Goal: Task Accomplishment & Management: Complete application form

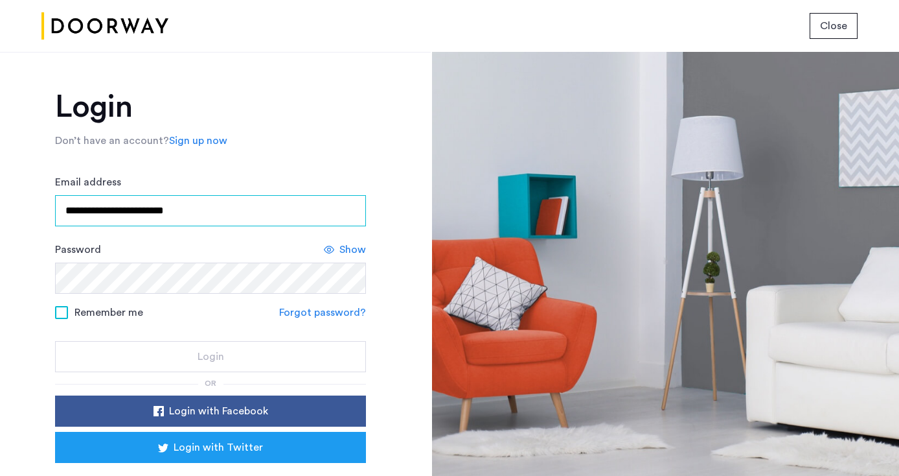
type input "**********"
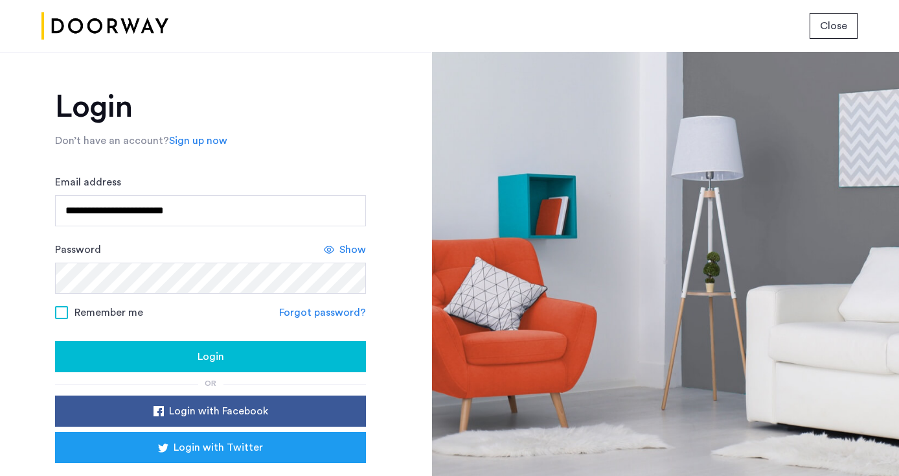
click at [185, 361] on div "Login" at bounding box center [210, 357] width 290 height 16
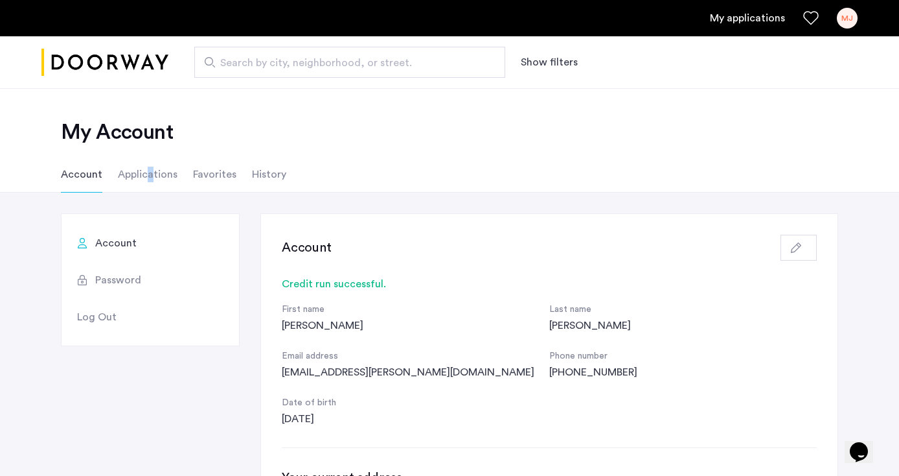
click at [148, 173] on li "Applications" at bounding box center [148, 174] width 60 height 36
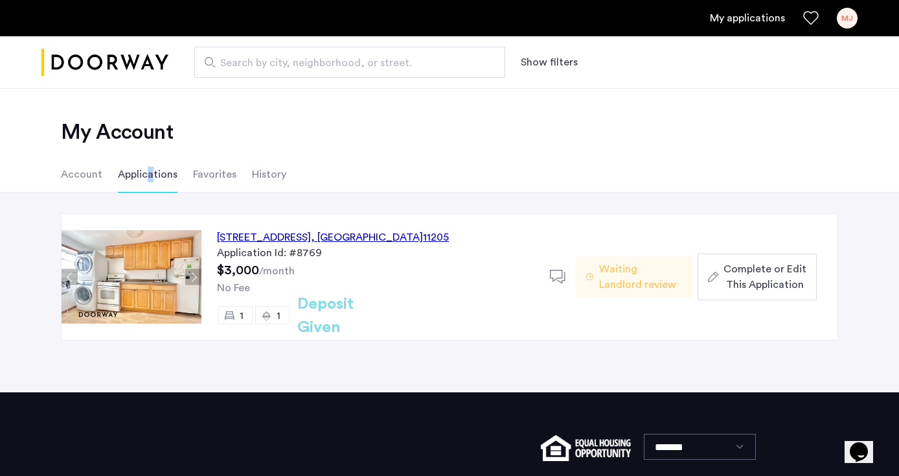
click at [773, 278] on span "Complete or Edit This Application" at bounding box center [765, 276] width 83 height 31
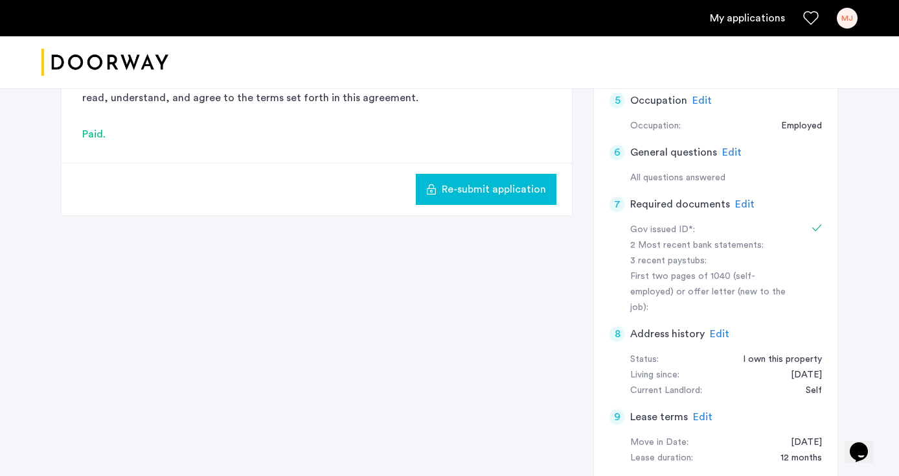
scroll to position [356, 0]
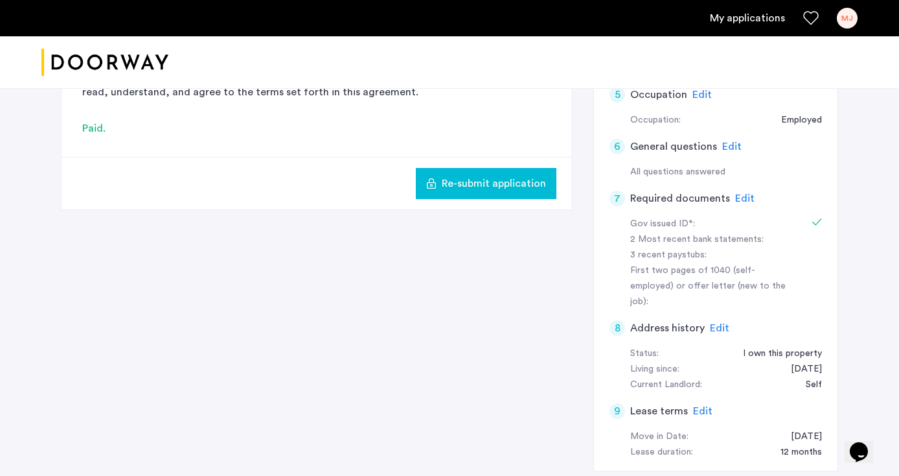
click at [736, 193] on span "Edit" at bounding box center [744, 198] width 19 height 10
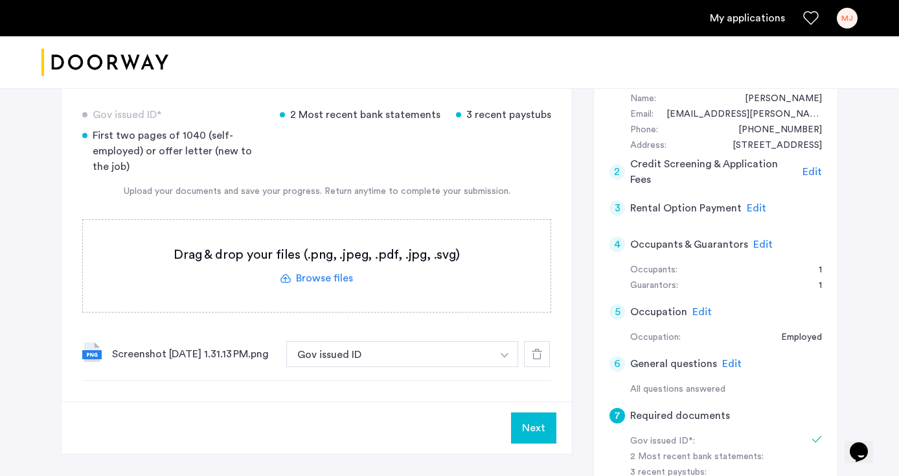
scroll to position [135, 0]
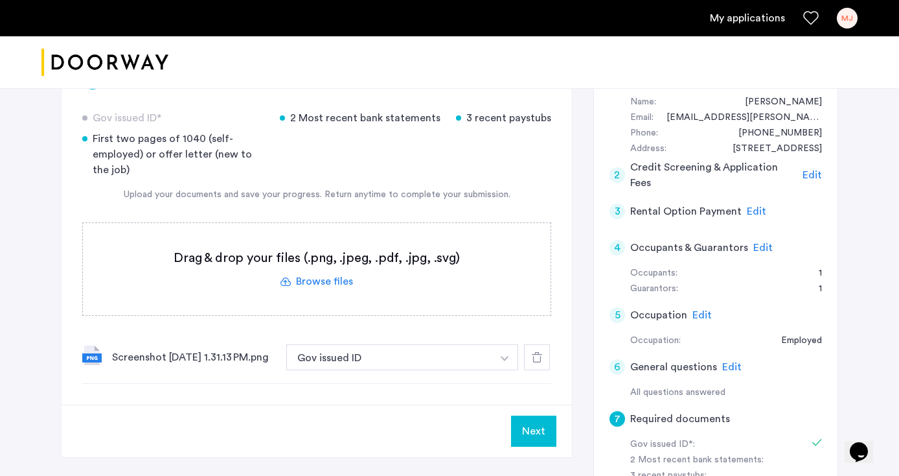
click at [322, 279] on label at bounding box center [317, 269] width 468 height 92
click at [0, 0] on input "file" at bounding box center [0, 0] width 0 height 0
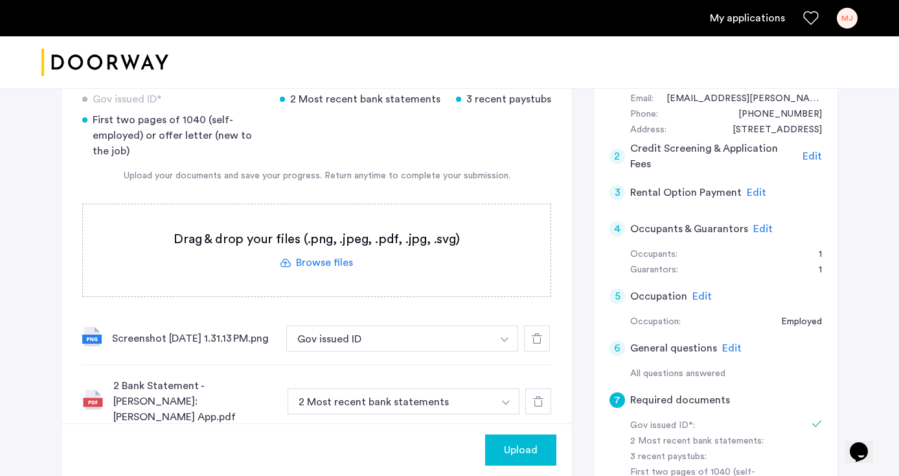
scroll to position [143, 0]
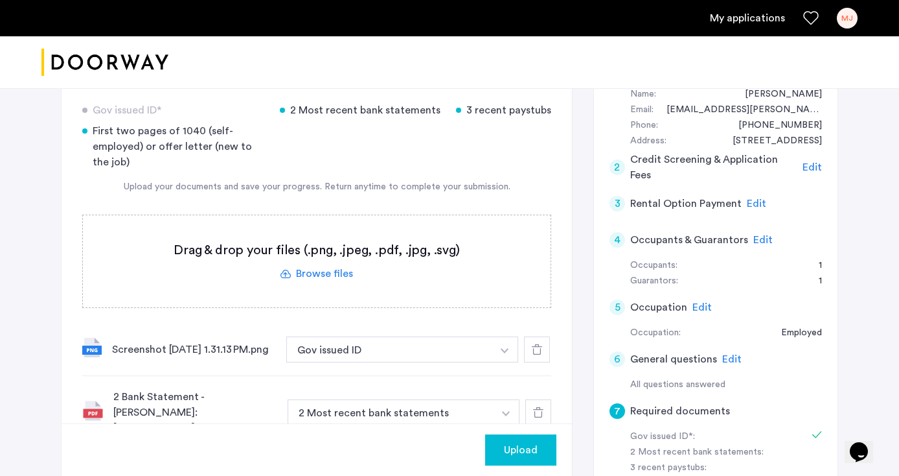
click at [328, 273] on label at bounding box center [317, 261] width 468 height 92
click at [0, 0] on input "file" at bounding box center [0, 0] width 0 height 0
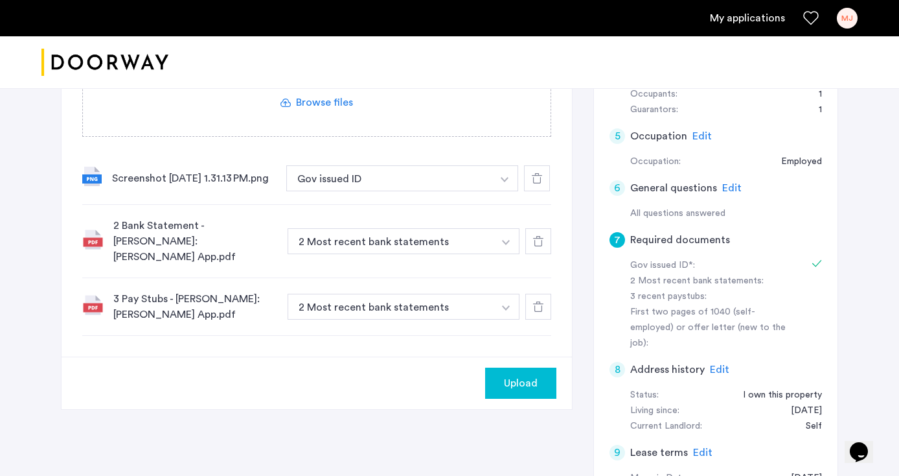
scroll to position [314, 0]
click at [504, 306] on img "button" at bounding box center [506, 308] width 8 height 5
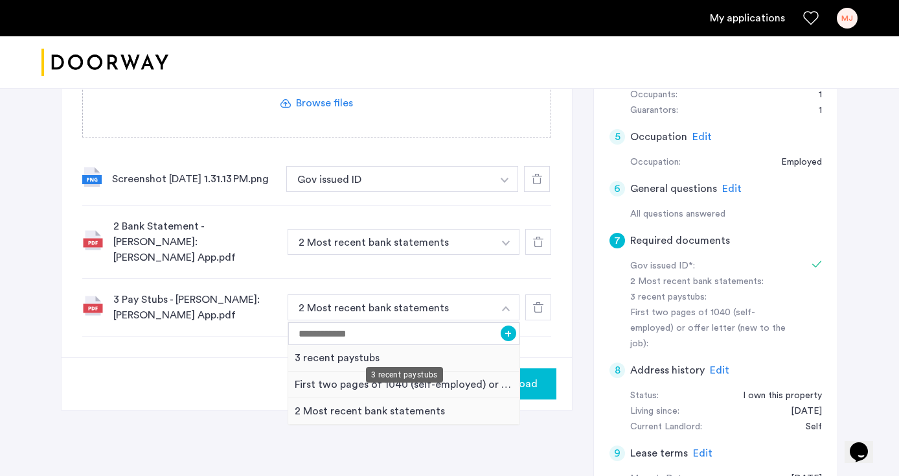
click at [322, 348] on div "3 recent paystubs" at bounding box center [403, 358] width 231 height 27
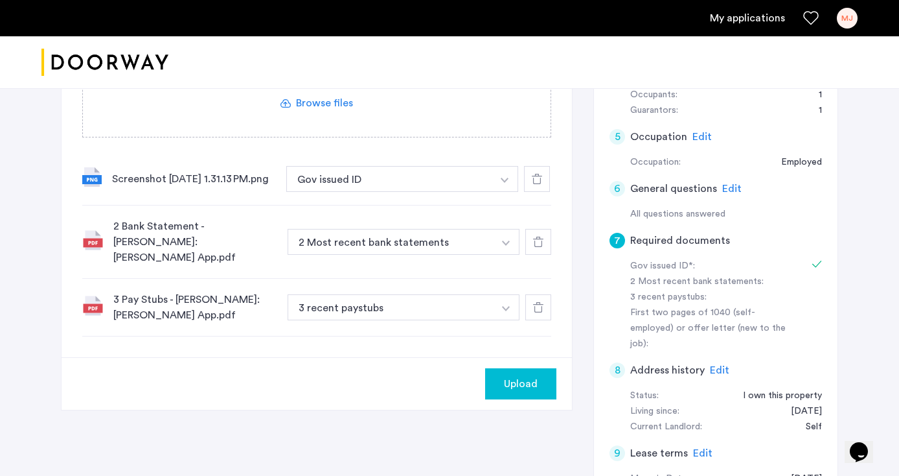
click at [519, 376] on span "Upload" at bounding box center [521, 384] width 34 height 16
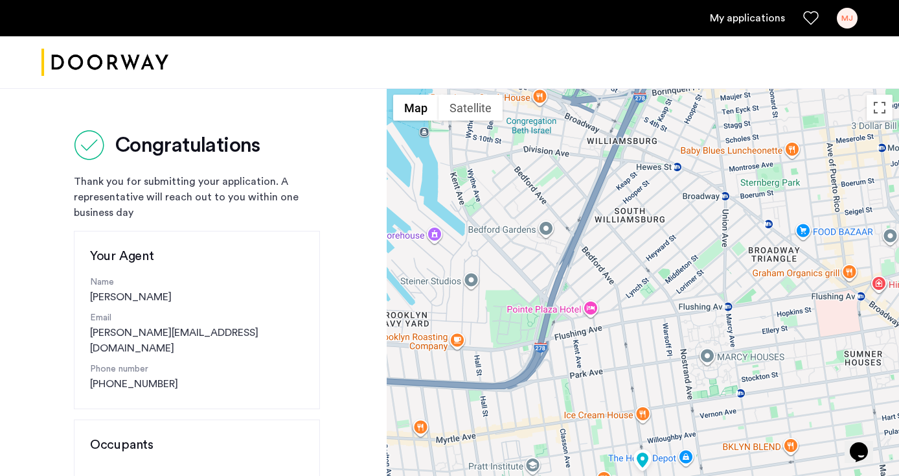
click at [850, 17] on div "MJ" at bounding box center [847, 18] width 21 height 21
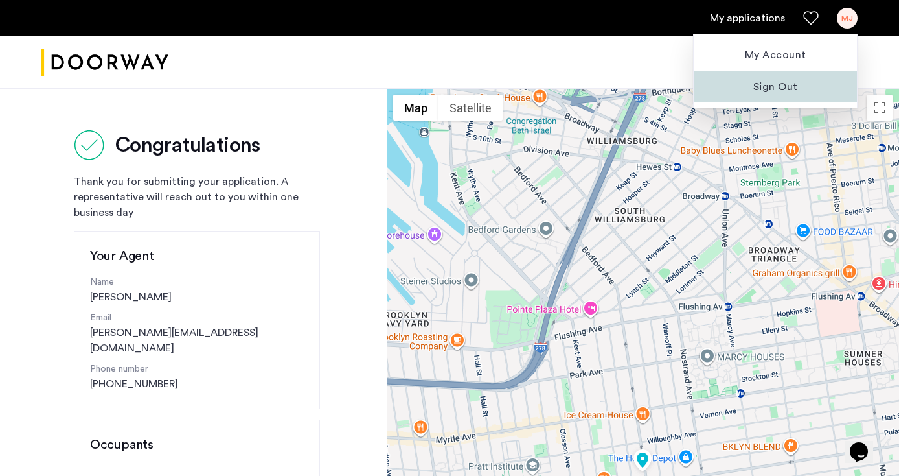
click at [766, 85] on span "Sign Out" at bounding box center [775, 87] width 143 height 16
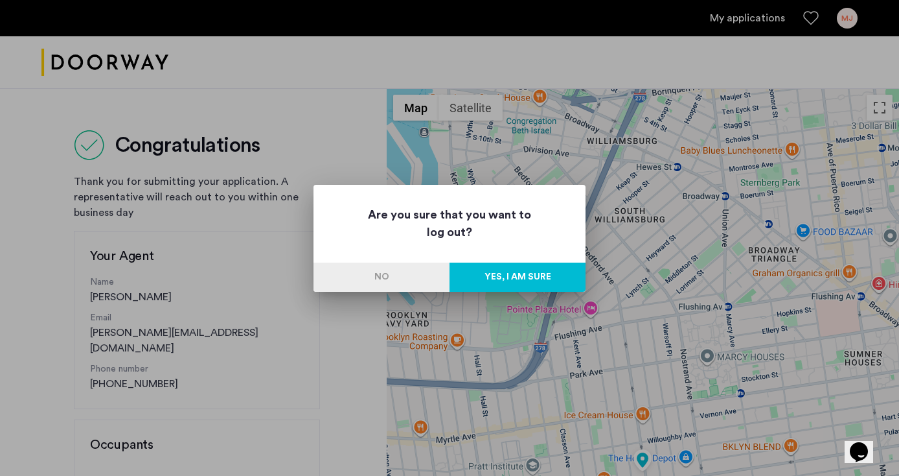
click at [531, 277] on button "Yes, I am sure" at bounding box center [518, 276] width 136 height 29
